Goal: Information Seeking & Learning: Learn about a topic

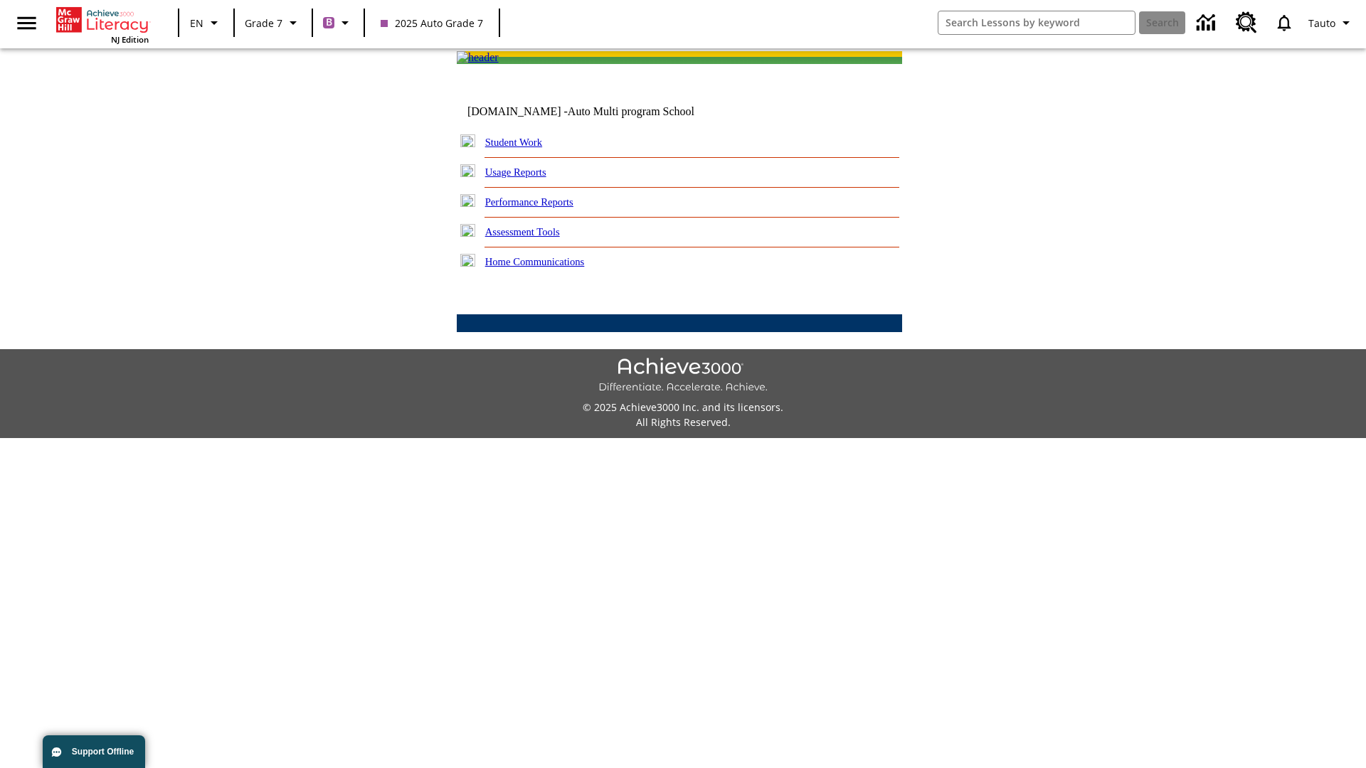
click at [544, 208] on link "Performance Reports" at bounding box center [529, 201] width 88 height 11
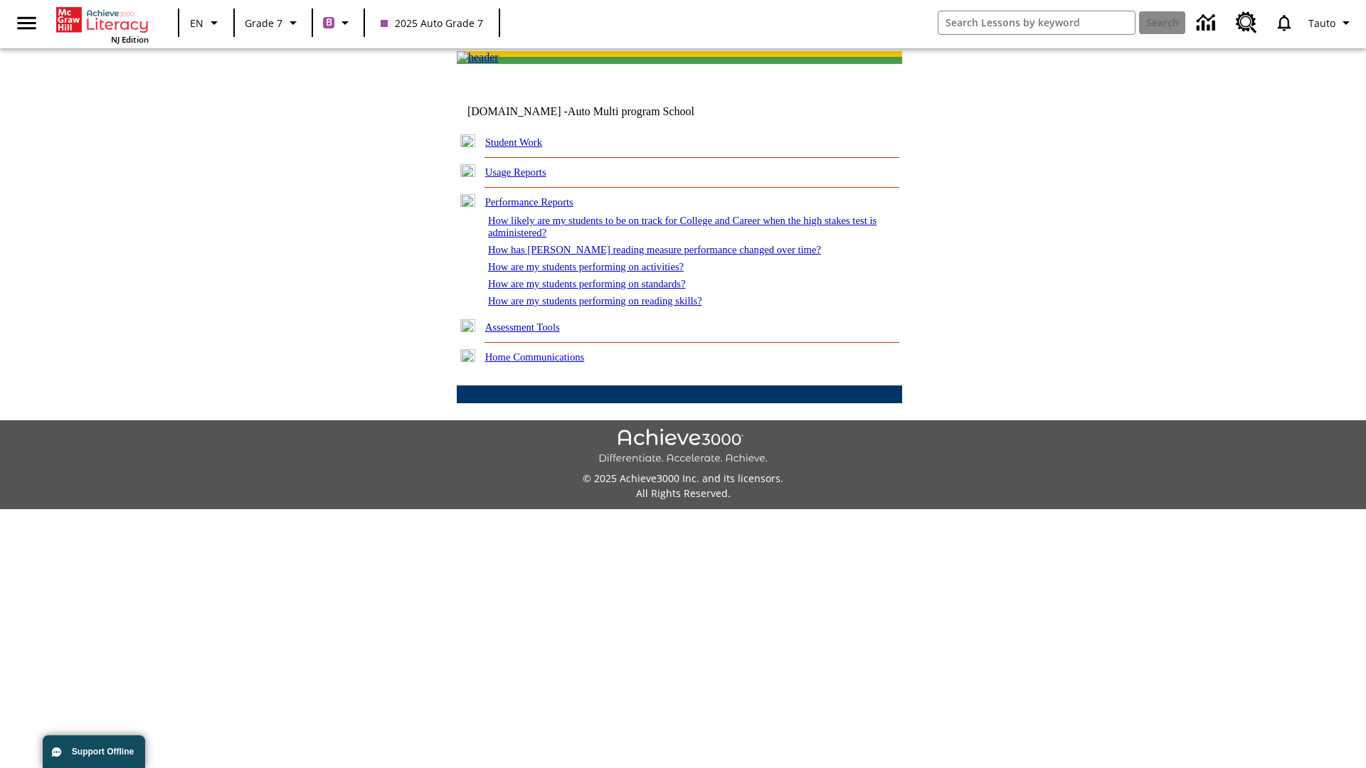
click at [647, 255] on link "How has [PERSON_NAME] reading measure performance changed over time?" at bounding box center [654, 249] width 333 height 11
